Goal: Find specific page/section: Find specific page/section

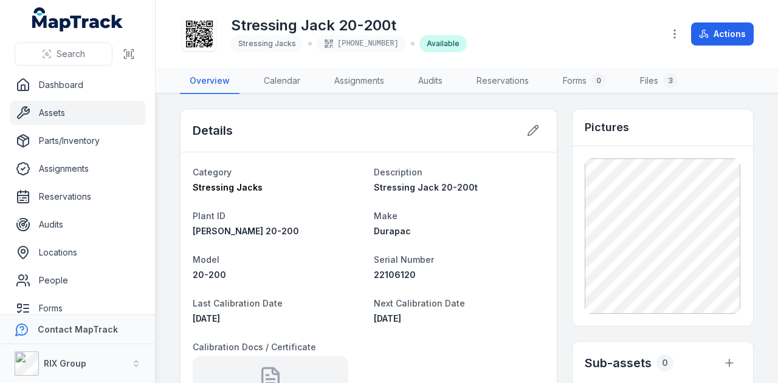
click at [102, 114] on link "Assets" at bounding box center [78, 113] width 136 height 24
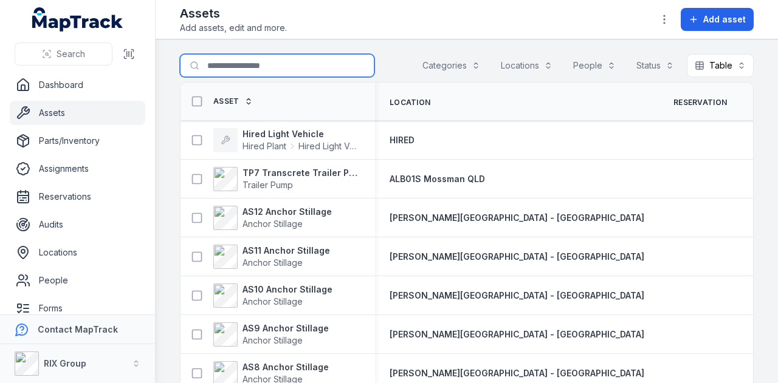
click at [239, 71] on input "Search for assets" at bounding box center [277, 65] width 194 height 23
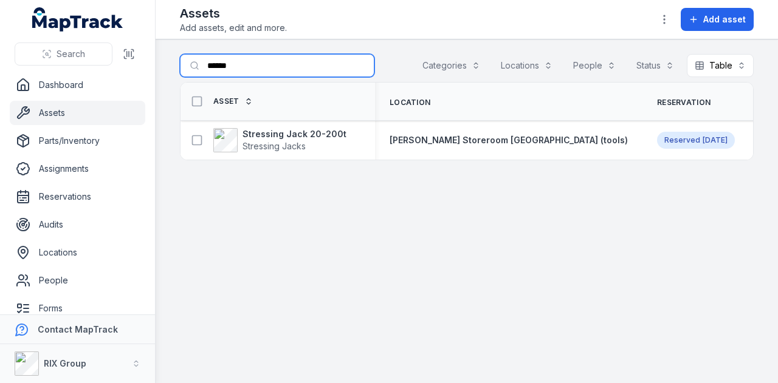
type input "******"
drag, startPoint x: 422, startPoint y: 245, endPoint x: 401, endPoint y: 224, distance: 30.1
click at [422, 245] on main "Search for assets ****** Categories Locations People Status Table ***** Asset L…" at bounding box center [467, 211] width 622 height 344
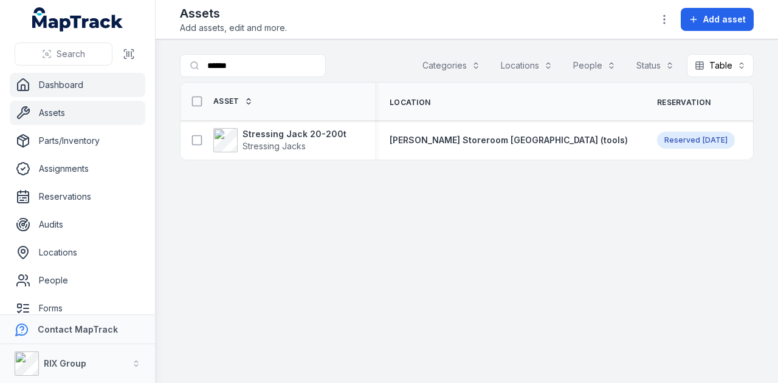
click at [45, 87] on link "Dashboard" at bounding box center [78, 85] width 136 height 24
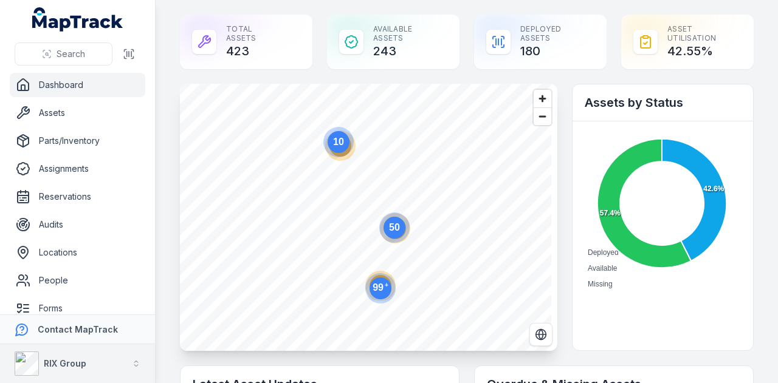
click at [115, 365] on button "RIX Group" at bounding box center [77, 364] width 155 height 39
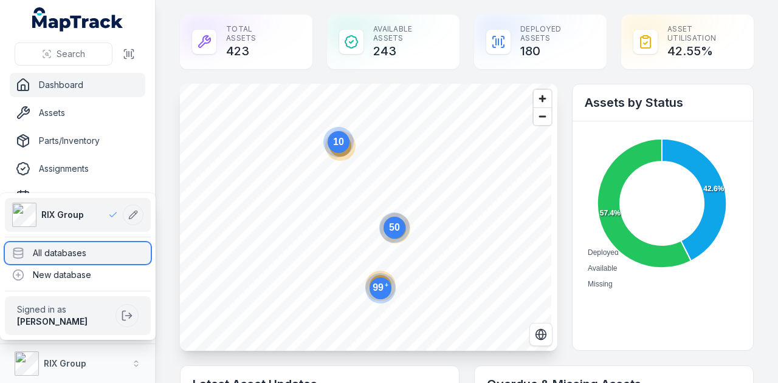
click at [120, 245] on div "All databases" at bounding box center [78, 253] width 146 height 22
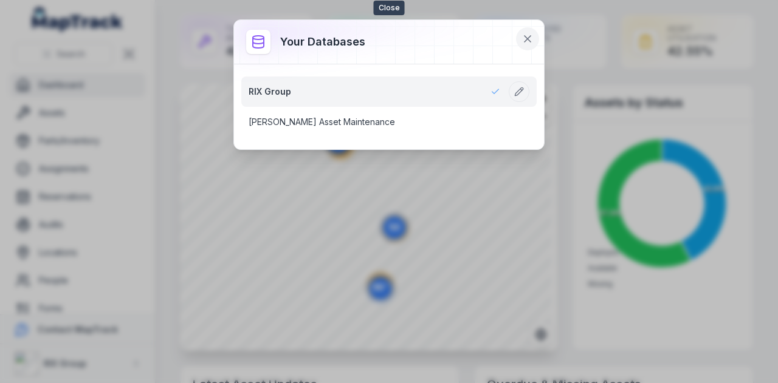
click at [527, 41] on icon at bounding box center [527, 39] width 12 height 12
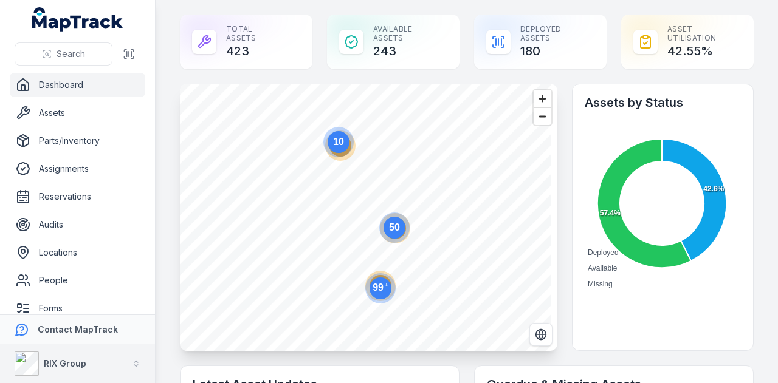
click at [140, 361] on icon "button" at bounding box center [136, 364] width 9 height 9
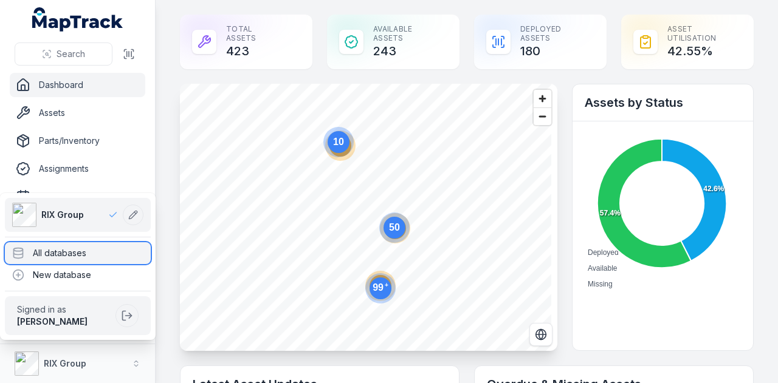
click at [101, 259] on div "All databases" at bounding box center [78, 253] width 146 height 22
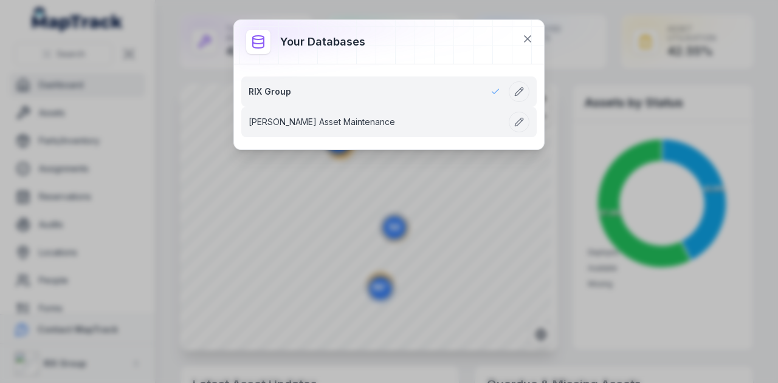
click at [368, 125] on link "[PERSON_NAME] Asset Maintenance" at bounding box center [375, 122] width 252 height 12
